Goal: Transaction & Acquisition: Purchase product/service

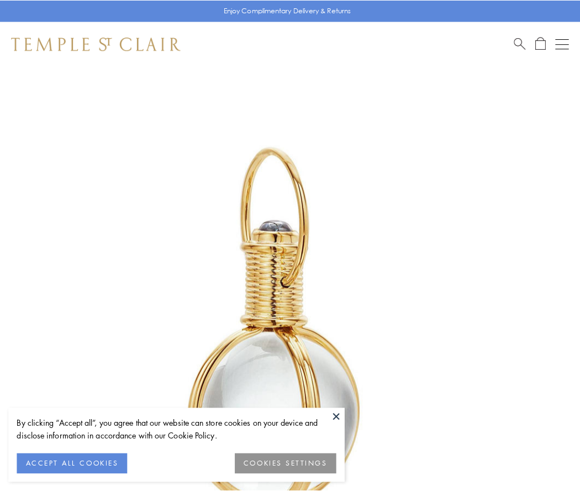
scroll to position [288, 0]
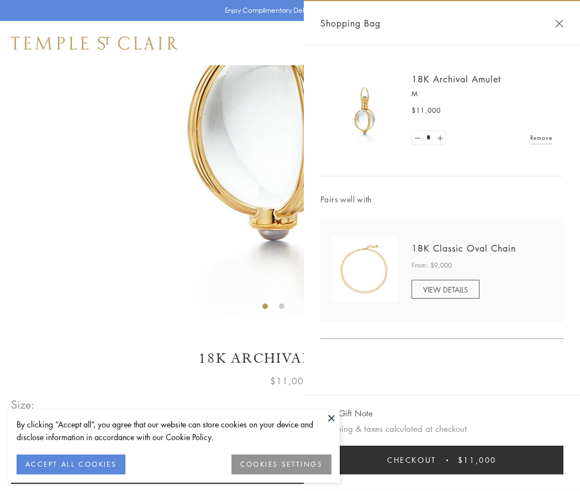
click at [442, 460] on button "Checkout $11,000" at bounding box center [442, 459] width 243 height 29
